Goal: Use online tool/utility: Utilize a website feature to perform a specific function

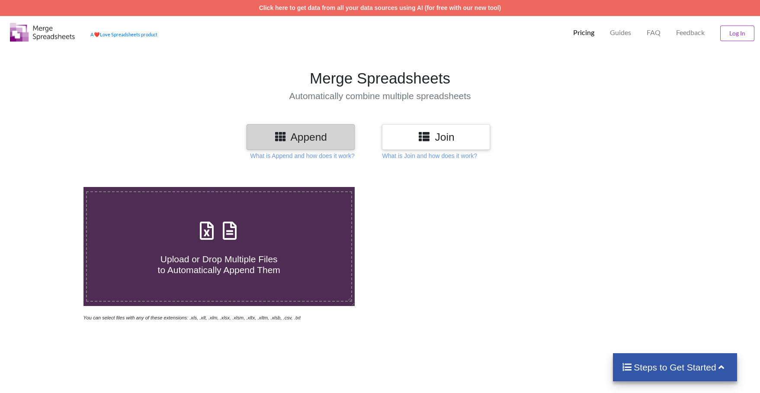
click at [273, 231] on div "Upload or Drop Multiple Files to Automatically Append Them" at bounding box center [219, 246] width 264 height 58
click at [54, 187] on input "Upload or Drop Multiple Files to Automatically Append Them" at bounding box center [54, 187] width 0 height 0
type input "C:\fakepath\2019.Income.Expenses.[DATE].xlsx"
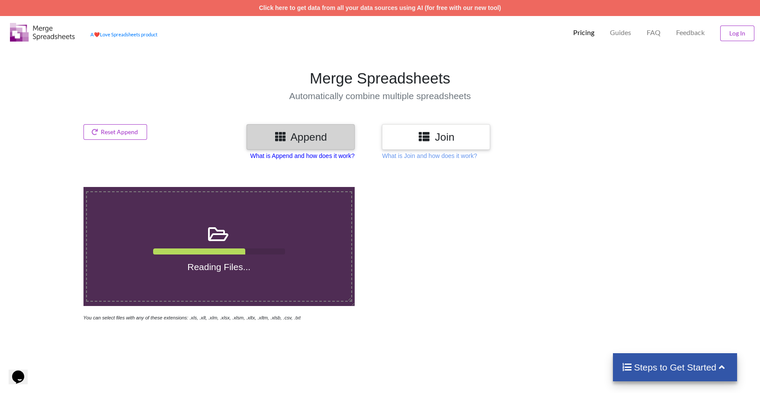
click at [339, 157] on p "What is Append and how does it work?" at bounding box center [302, 155] width 104 height 9
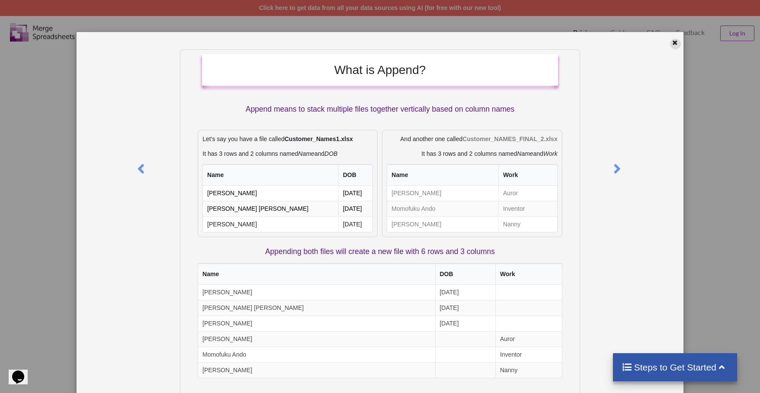
click at [671, 44] on icon at bounding box center [674, 41] width 7 height 6
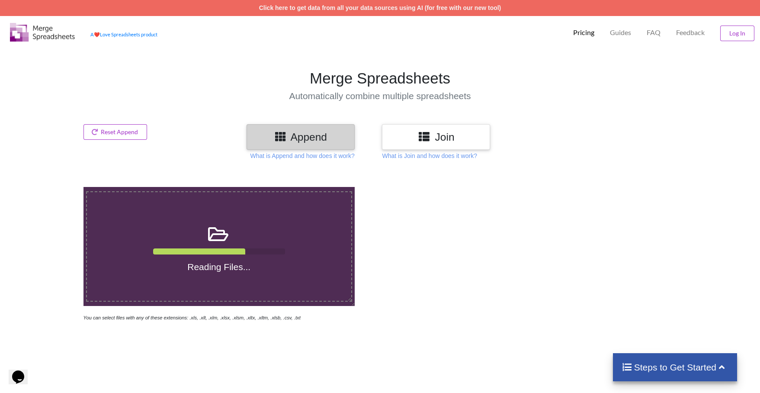
click at [464, 138] on h3 "Join" at bounding box center [435, 137] width 95 height 13
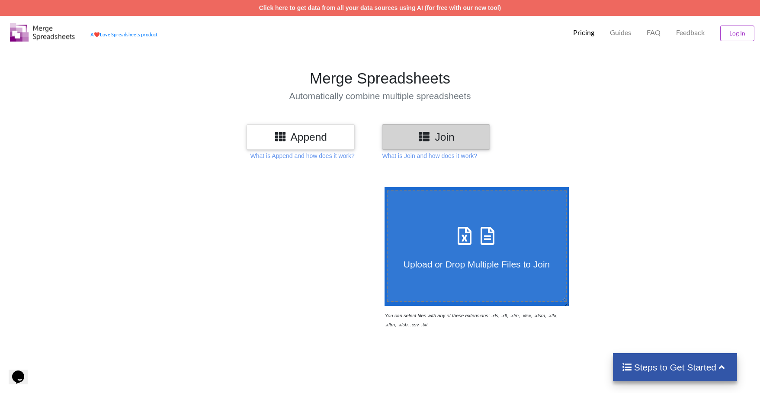
click at [510, 231] on div "Upload or Drop Multiple Files to Join" at bounding box center [477, 245] width 179 height 47
click at [382, 187] on input "Upload or Drop Multiple Files to Join" at bounding box center [382, 187] width 0 height 0
type input "C:\fakepath\2019.Income.Expenses.[DATE].xlsx"
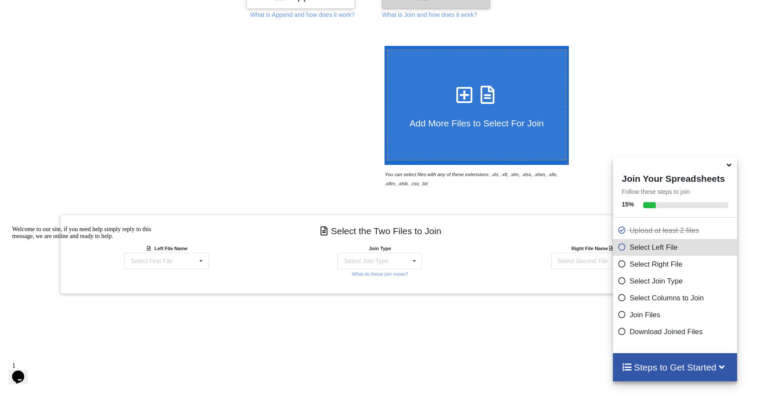
scroll to position [143, 0]
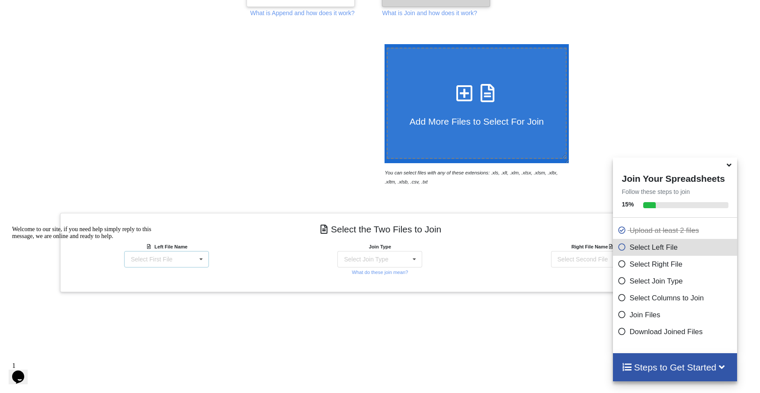
click at [193, 260] on div "Select First File 2019.Income.Expenses.[DATE].xlsx : Bank Statement Summary Boo…" at bounding box center [166, 259] width 85 height 16
click at [190, 284] on span "2019.Income.Expenses.[DATE].xlsx : Bank Statement Summary" at bounding box center [161, 293] width 79 height 19
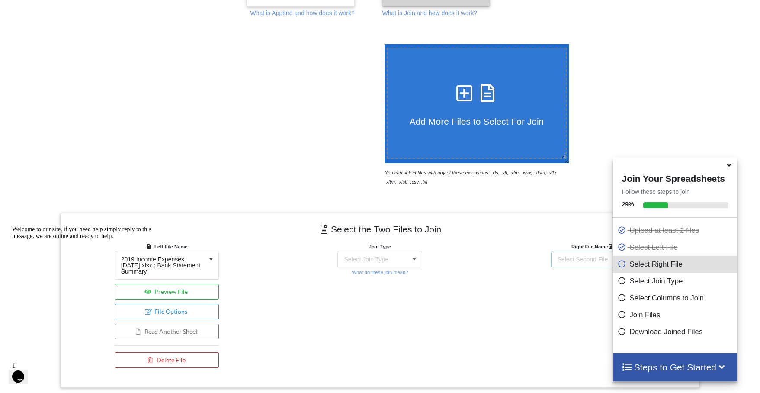
click at [582, 258] on div "Select Second File" at bounding box center [583, 259] width 51 height 6
click at [571, 312] on span "Book1ddd.xlsx : Sheet1" at bounding box center [580, 315] width 64 height 7
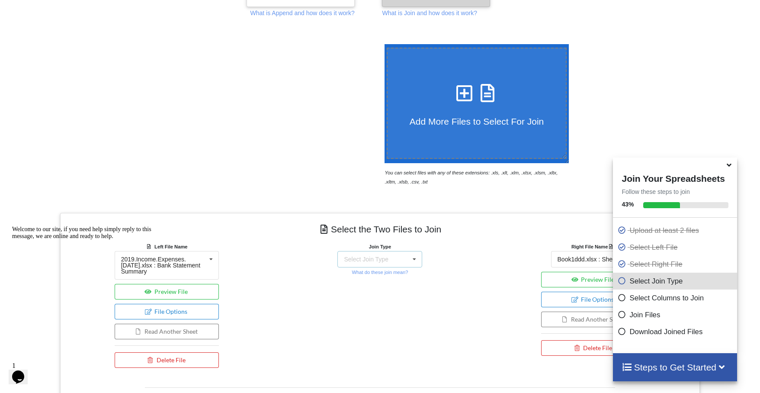
click at [374, 254] on div "Select Join Type INNER JOIN LEFT JOIN RIGHT JOIN FULL JOIN" at bounding box center [379, 259] width 85 height 16
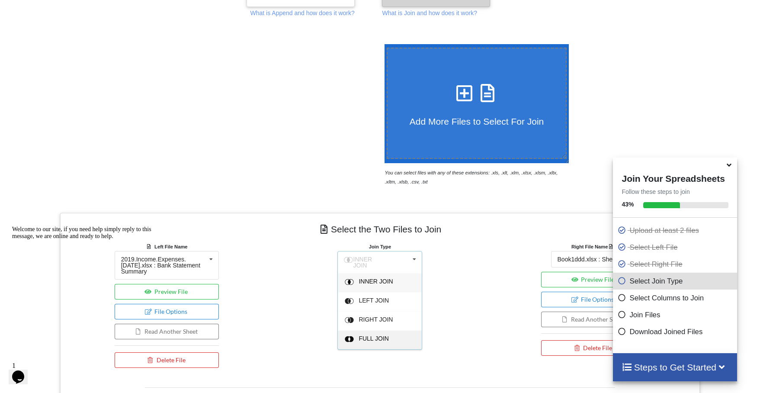
click at [383, 336] on span "FULL JOIN" at bounding box center [374, 338] width 30 height 7
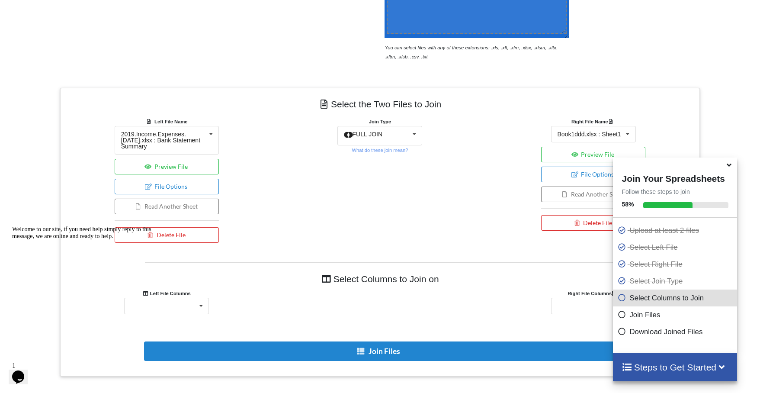
scroll to position [273, 0]
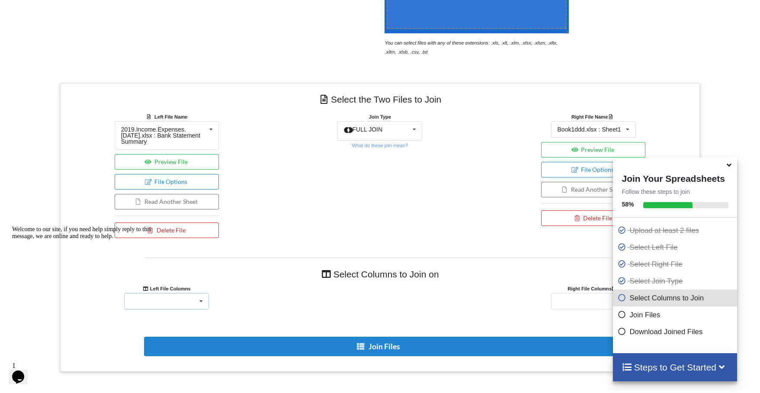
click at [203, 297] on icon at bounding box center [201, 301] width 13 height 16
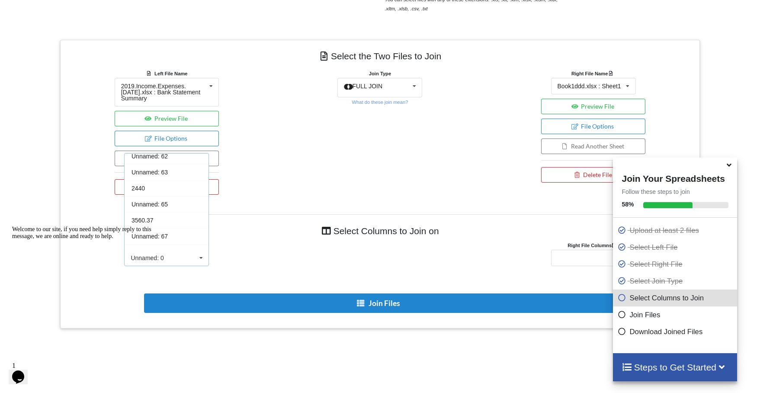
scroll to position [1072, 0]
click at [406, 169] on div "Join Type FULL JOIN INNER JOIN LEFT JOIN RIGHT JOIN FULL JOIN What do these joi…" at bounding box center [379, 134] width 213 height 130
click at [374, 88] on span "FULL JOIN" at bounding box center [368, 86] width 30 height 7
click at [468, 112] on div "Join Type FULL JOIN INNER JOIN LEFT JOIN RIGHT JOIN FULL JOIN What do these joi…" at bounding box center [379, 134] width 213 height 130
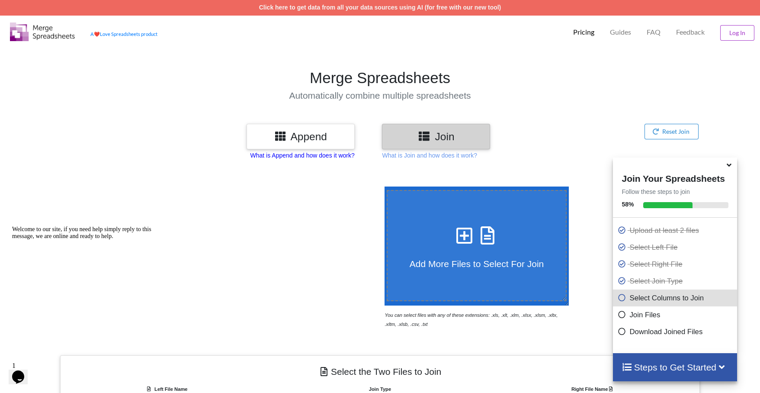
scroll to position [0, 0]
click at [307, 154] on p "What is Append and how does it work?" at bounding box center [302, 155] width 104 height 9
